Goal: Participate in discussion: Engage in conversation with other users on a specific topic

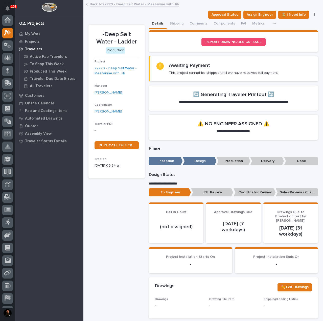
scroll to position [13, 0]
click at [28, 33] on p "My Work" at bounding box center [32, 34] width 15 height 5
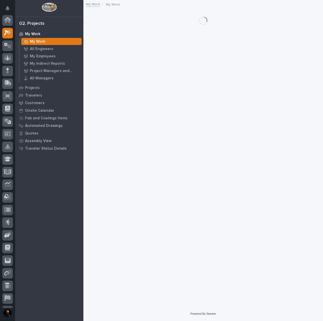
scroll to position [13, 0]
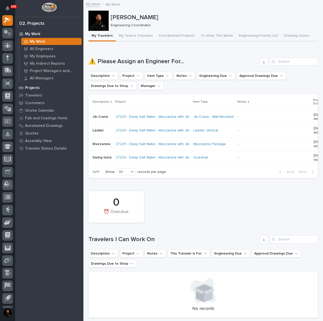
click at [36, 88] on p "Projects" at bounding box center [32, 88] width 15 height 5
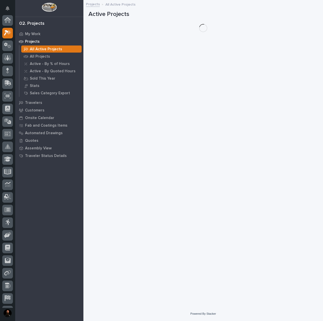
scroll to position [13, 0]
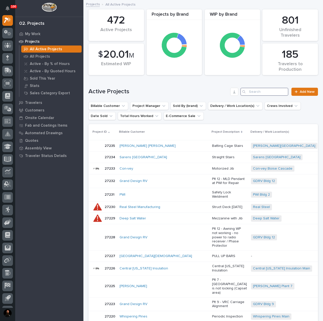
click at [265, 90] on input "Search" at bounding box center [264, 92] width 48 height 8
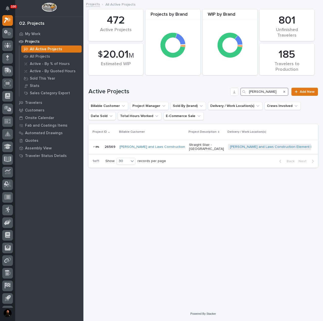
type input "pinkerton"
click at [96, 150] on div at bounding box center [97, 147] width 10 height 10
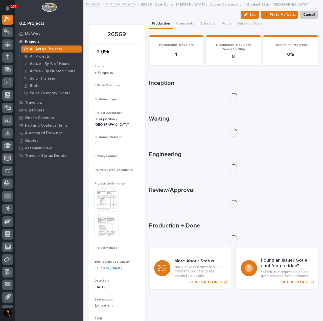
scroll to position [13, 0]
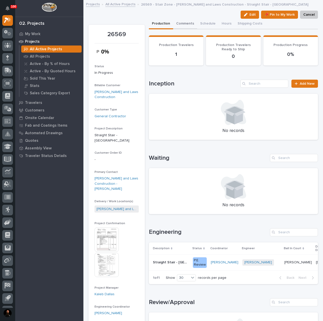
click at [182, 24] on button "Comments" at bounding box center [185, 24] width 24 height 11
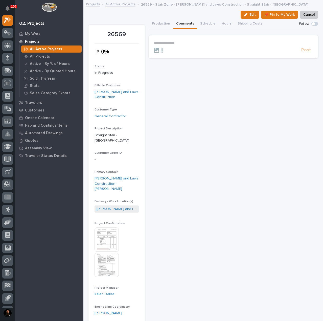
drag, startPoint x: 179, startPoint y: 45, endPoint x: 186, endPoint y: 44, distance: 6.6
click at [180, 45] on div "**********" at bounding box center [233, 43] width 159 height 4
click at [161, 26] on button "Production" at bounding box center [161, 24] width 24 height 11
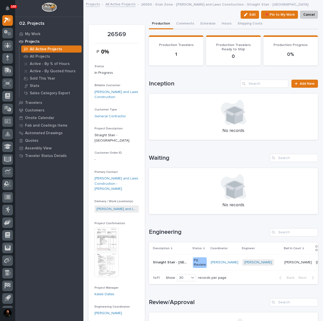
click at [164, 260] on p "Straight Stair - Bainbridge" at bounding box center [171, 261] width 37 height 5
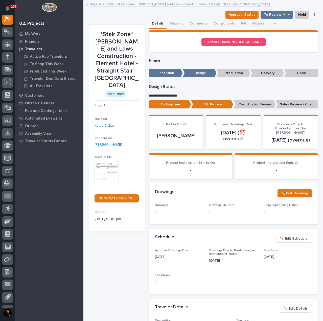
scroll to position [13, 0]
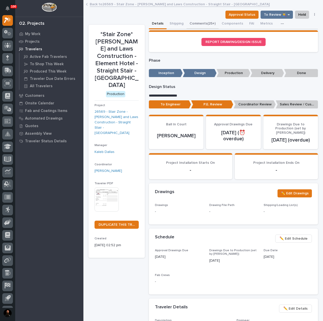
click at [194, 24] on button "Comments (25+)" at bounding box center [202, 24] width 32 height 11
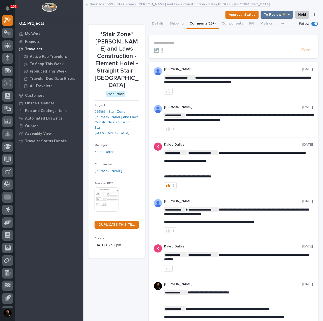
click at [194, 44] on p "**********" at bounding box center [233, 43] width 159 height 4
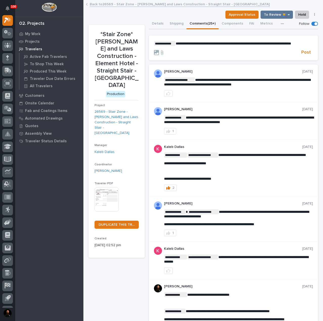
click at [176, 50] on form "**********" at bounding box center [233, 48] width 159 height 15
click at [181, 46] on p "**********" at bounding box center [233, 43] width 159 height 5
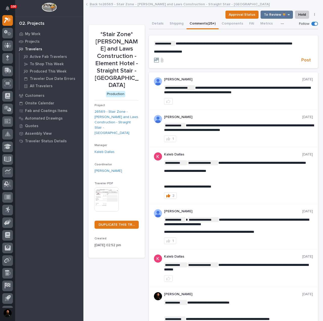
click at [196, 54] on p "**********" at bounding box center [233, 51] width 159 height 4
click at [301, 63] on span "Post" at bounding box center [306, 60] width 10 height 6
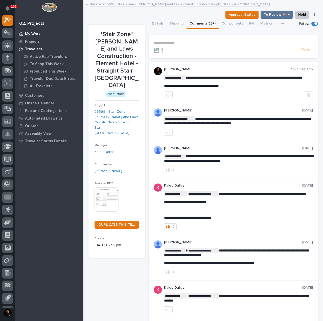
click at [29, 31] on div "My Work" at bounding box center [49, 33] width 66 height 7
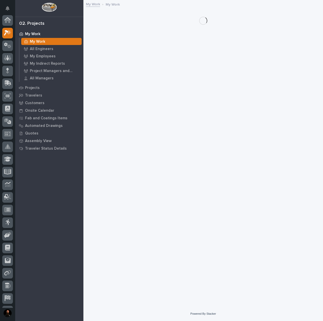
scroll to position [13, 0]
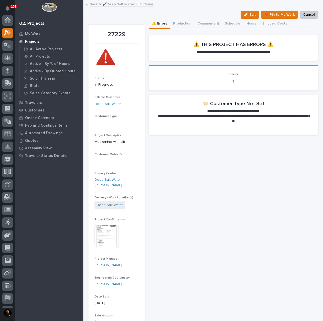
scroll to position [13, 0]
click at [211, 27] on button "Comments (1)" at bounding box center [208, 24] width 28 height 11
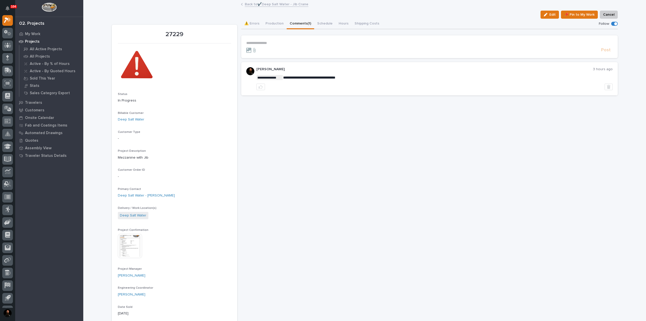
click at [175, 33] on p "27229" at bounding box center [174, 34] width 113 height 7
click at [274, 69] on p "Wynne Hochstetler" at bounding box center [425, 69] width 337 height 4
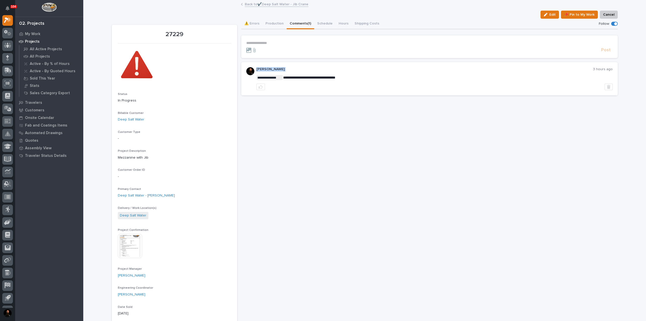
drag, startPoint x: 274, startPoint y: 69, endPoint x: 297, endPoint y: 67, distance: 22.8
click at [276, 69] on p "Wynne Hochstetler" at bounding box center [425, 69] width 337 height 4
click at [297, 67] on p "Wynne Hochstetler" at bounding box center [425, 69] width 337 height 4
drag, startPoint x: 411, startPoint y: 193, endPoint x: 388, endPoint y: 161, distance: 38.8
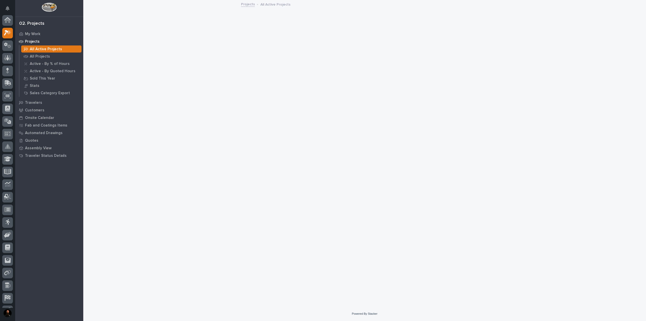
scroll to position [13, 0]
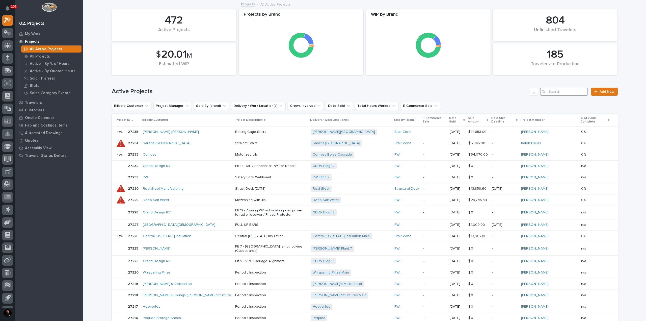
click at [558, 90] on input "Search" at bounding box center [564, 92] width 48 height 8
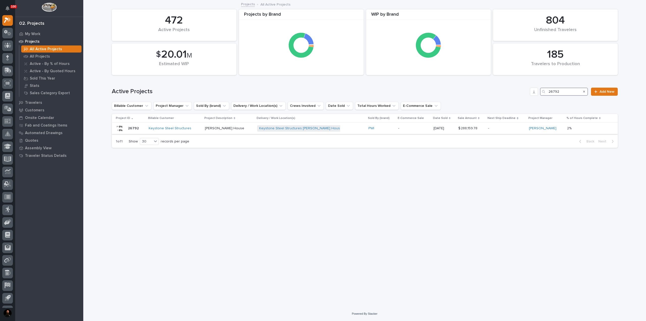
type input "26792"
click at [135, 128] on p "26792" at bounding box center [134, 127] width 12 height 5
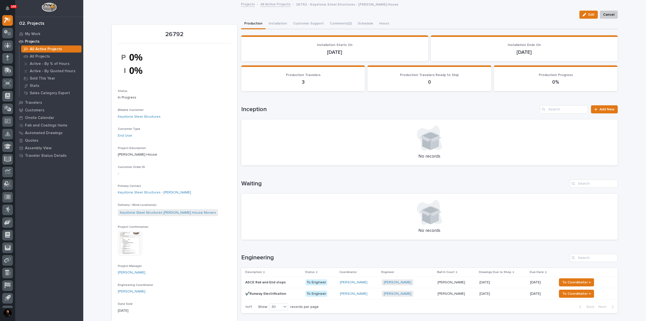
click at [349, 6] on p "26792 - Keystone Steel Structures - [PERSON_NAME] House" at bounding box center [347, 4] width 103 height 6
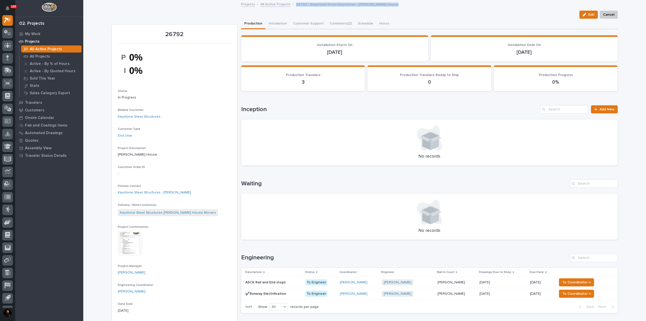
click at [349, 7] on div "Projects All Active Projects 26792 - Keystone Steel Structures - [PERSON_NAME] …" at bounding box center [365, 4] width 252 height 7
click at [350, 5] on p "26792 - Keystone Steel Structures - [PERSON_NAME] House" at bounding box center [347, 4] width 103 height 6
drag, startPoint x: 350, startPoint y: 5, endPoint x: 350, endPoint y: 14, distance: 8.8
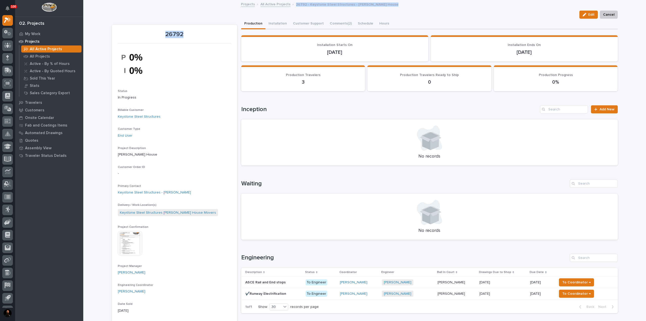
click at [350, 14] on div "Edit Cancel" at bounding box center [365, 15] width 506 height 8
click at [368, 6] on p "26792 - Keystone Steel Structures - [PERSON_NAME] House" at bounding box center [347, 4] width 103 height 6
drag, startPoint x: 352, startPoint y: 6, endPoint x: 389, endPoint y: 9, distance: 37.0
